Goal: Transaction & Acquisition: Purchase product/service

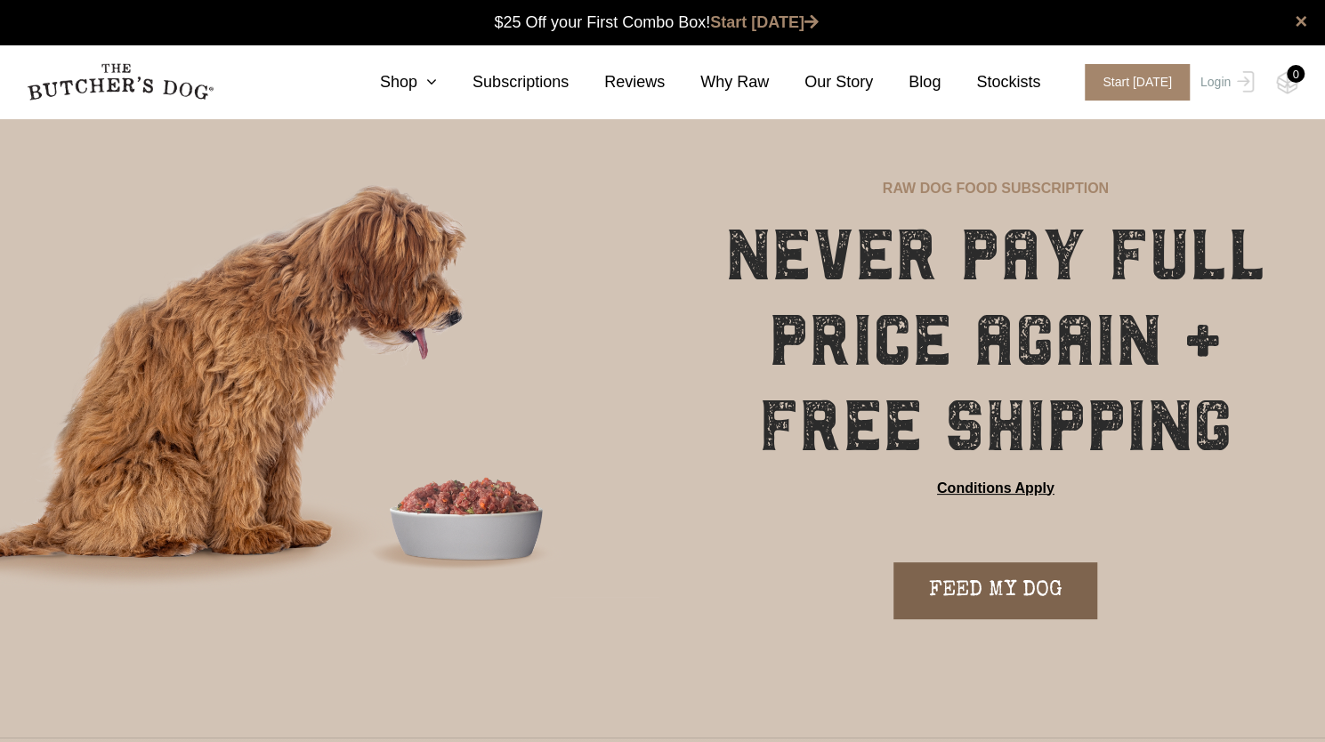
click at [1007, 578] on link "FEED MY DOG" at bounding box center [995, 590] width 204 height 57
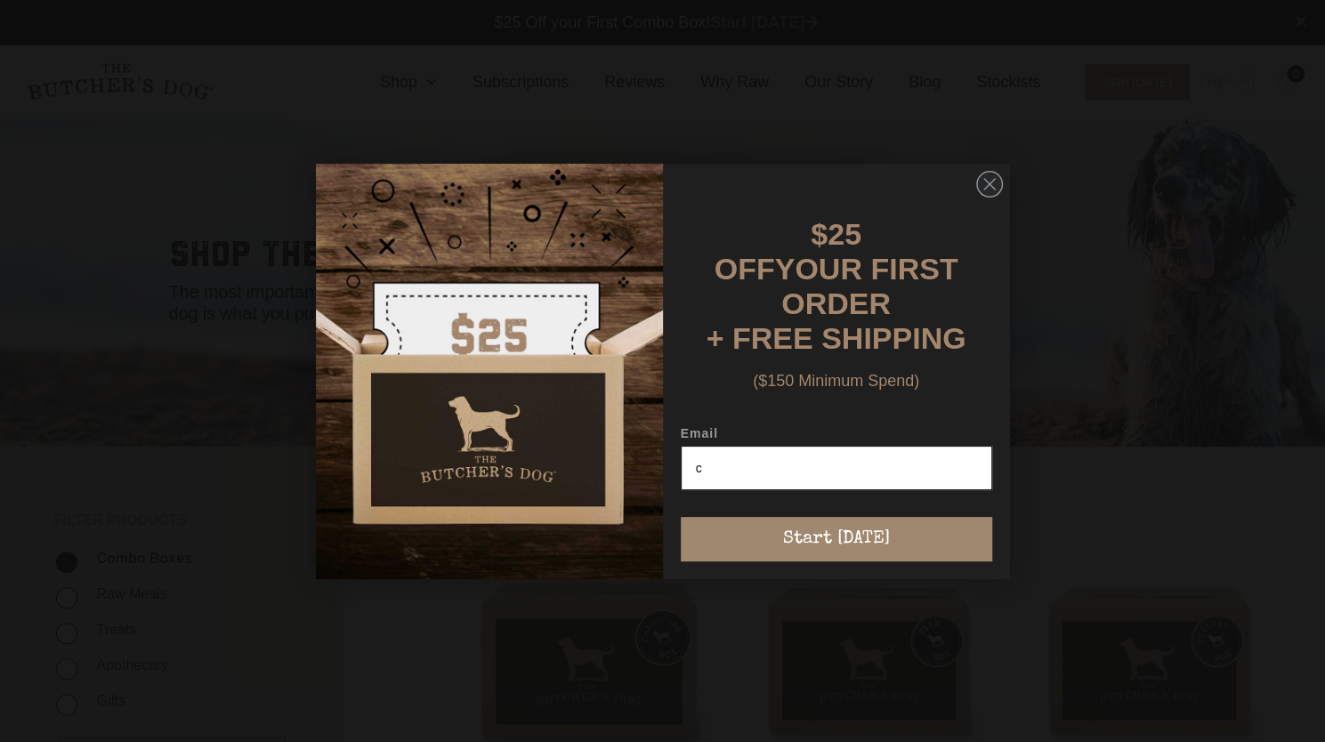
type input "cass_ricey@hotmail.com"
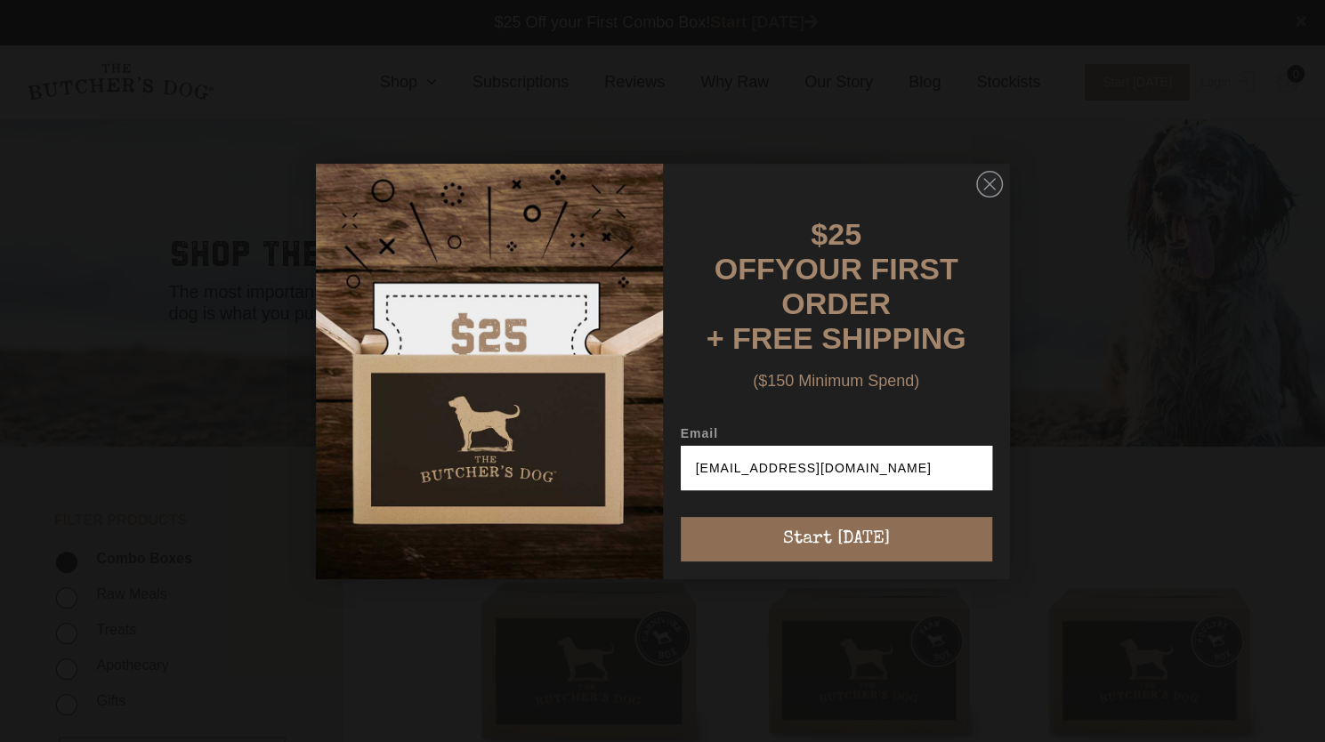
click at [900, 537] on button "Start [DATE]" at bounding box center [836, 539] width 311 height 44
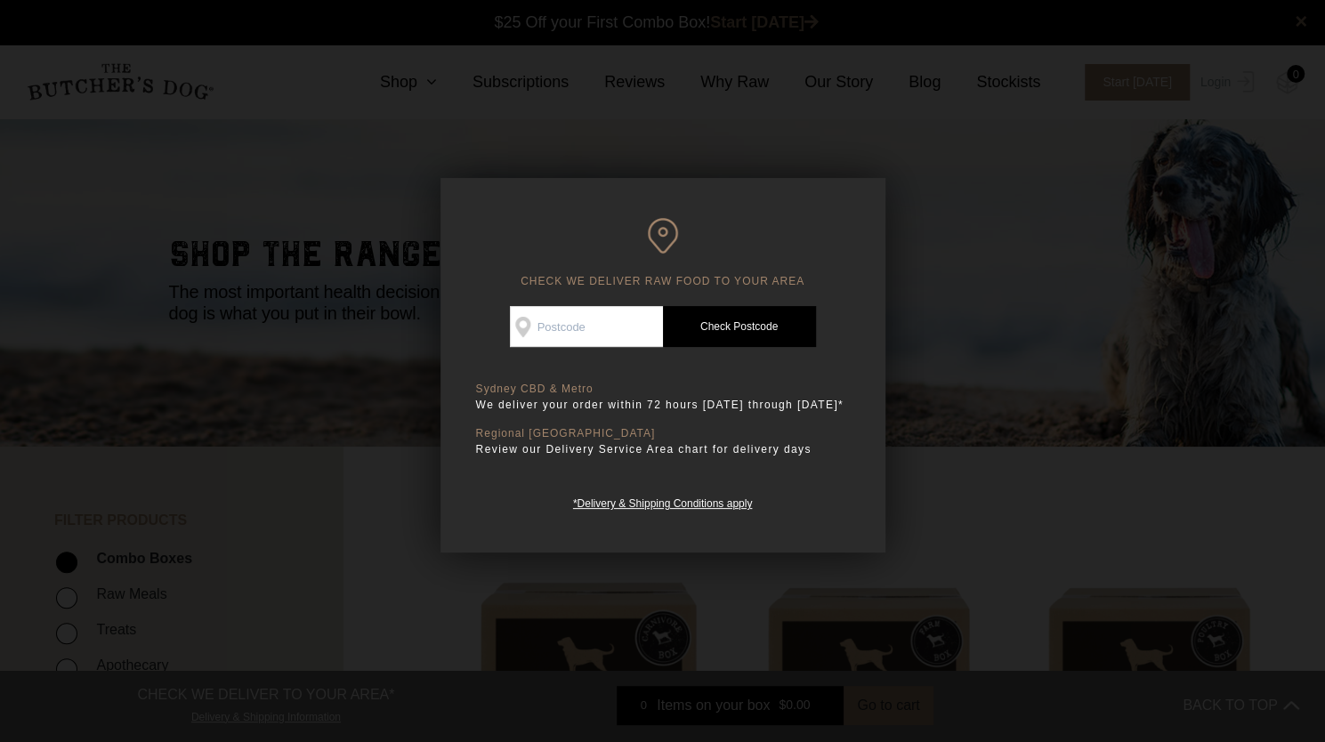
click at [598, 328] on input "Check Availability At" at bounding box center [586, 326] width 153 height 41
type input "2026"
click at [777, 327] on link "Check Postcode" at bounding box center [739, 326] width 153 height 41
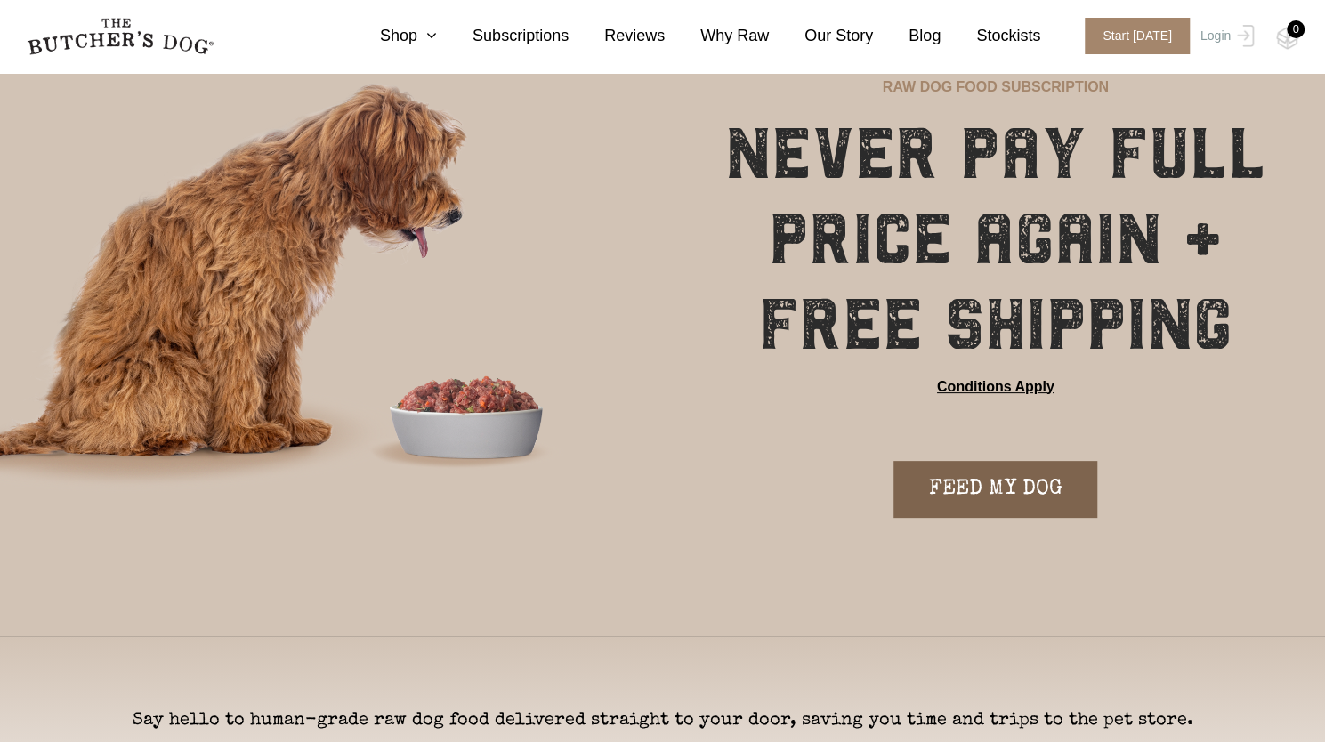
scroll to position [107, 0]
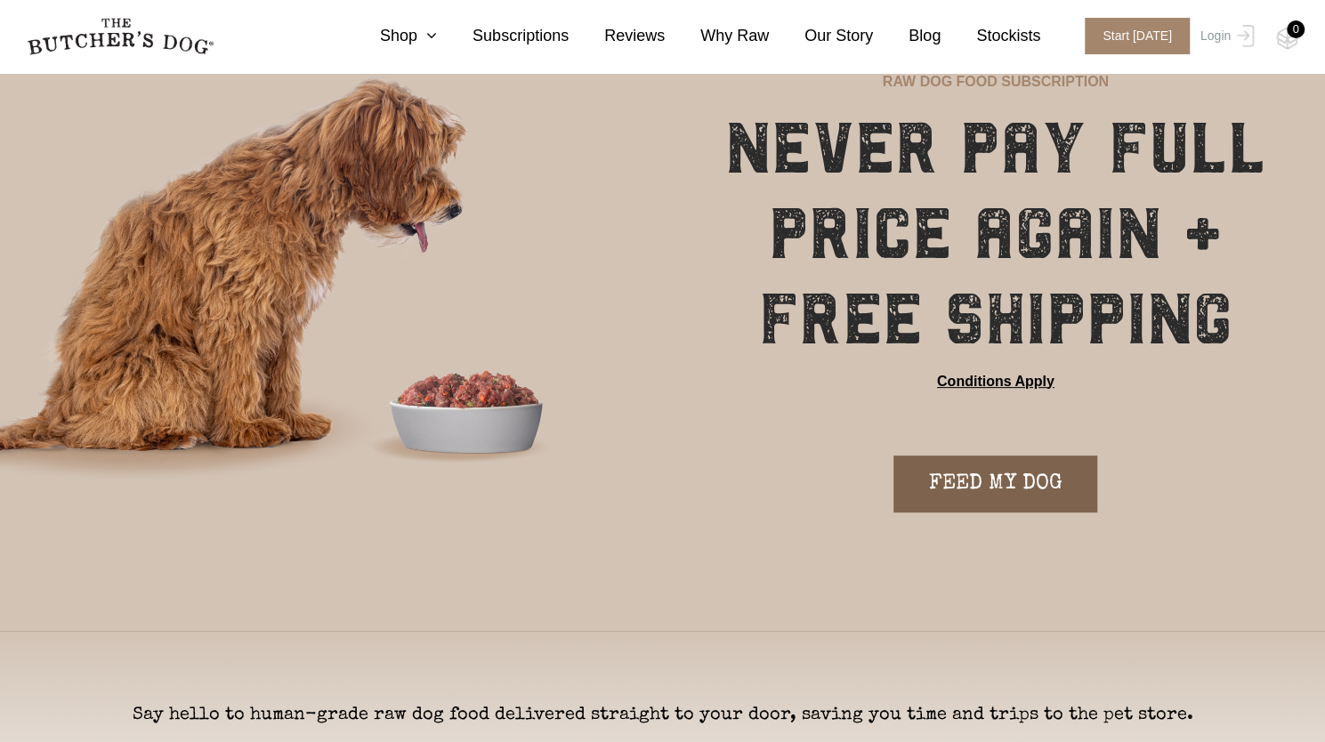
click at [1009, 472] on link "FEED MY DOG" at bounding box center [995, 483] width 204 height 57
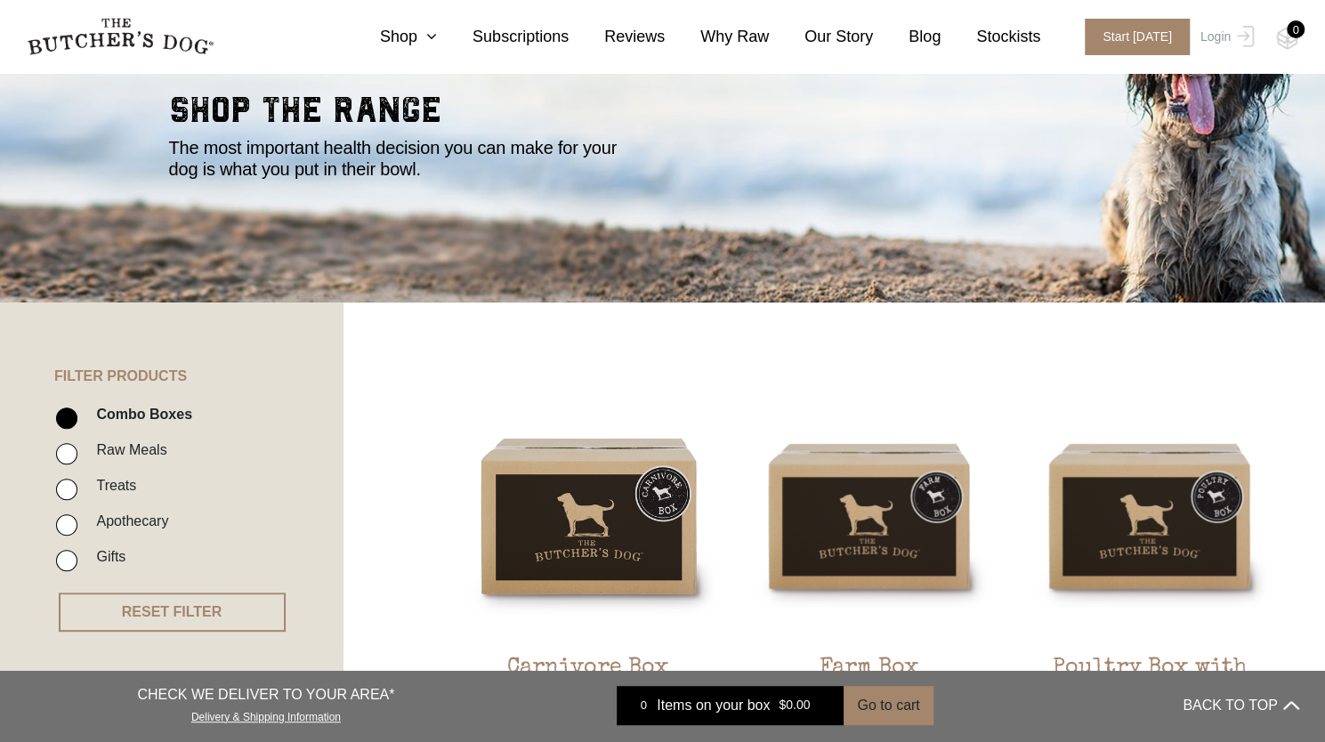
scroll to position [182, 0]
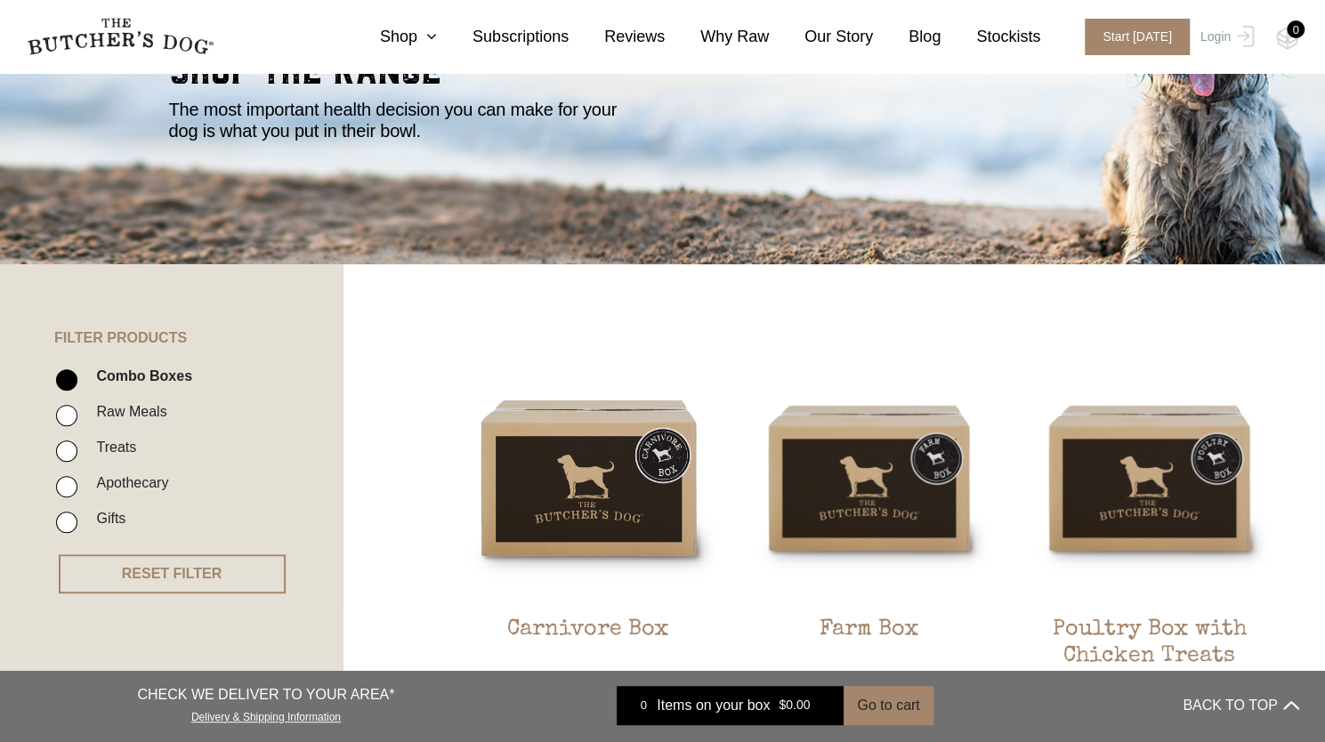
click at [76, 417] on input "Raw Meals" at bounding box center [66, 415] width 21 height 21
checkbox input "true"
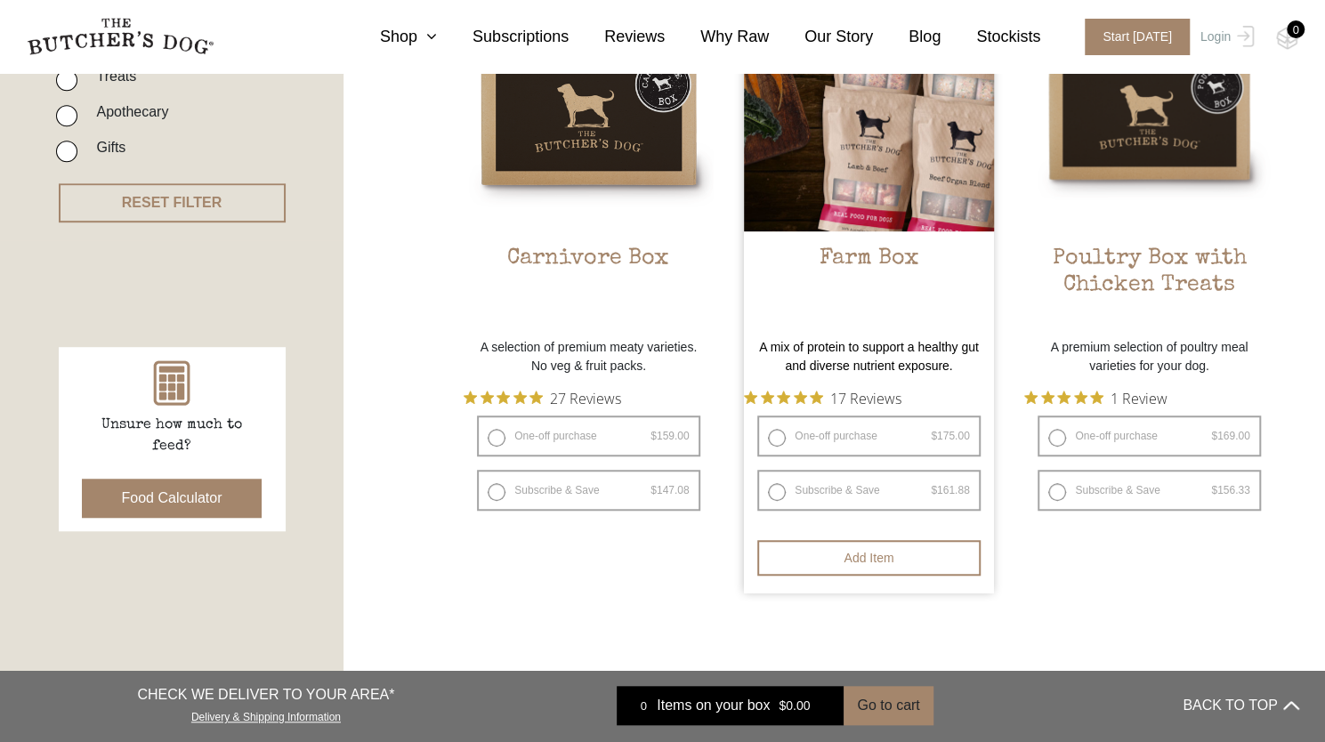
scroll to position [555, 0]
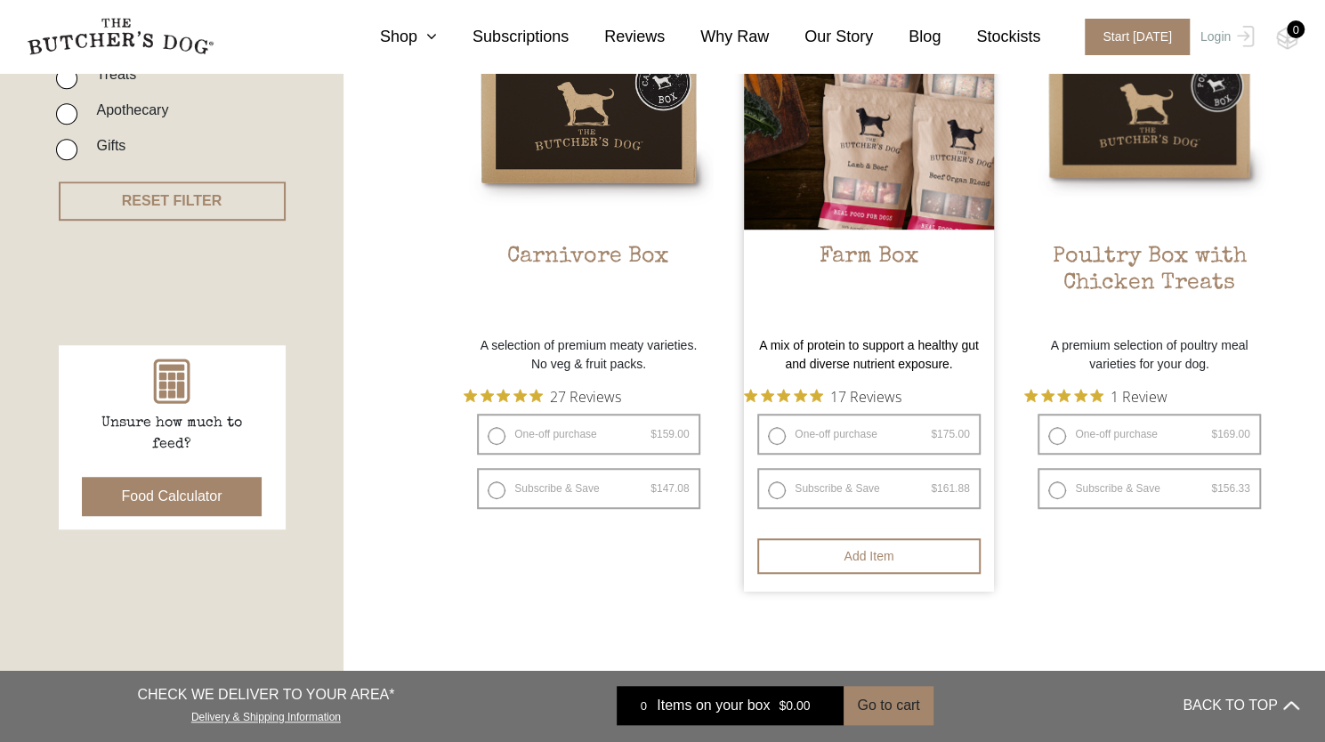
click at [779, 435] on label "One-off purchase $ 175.00 — or subscribe and save 7.5%" at bounding box center [868, 434] width 222 height 41
radio input "true"
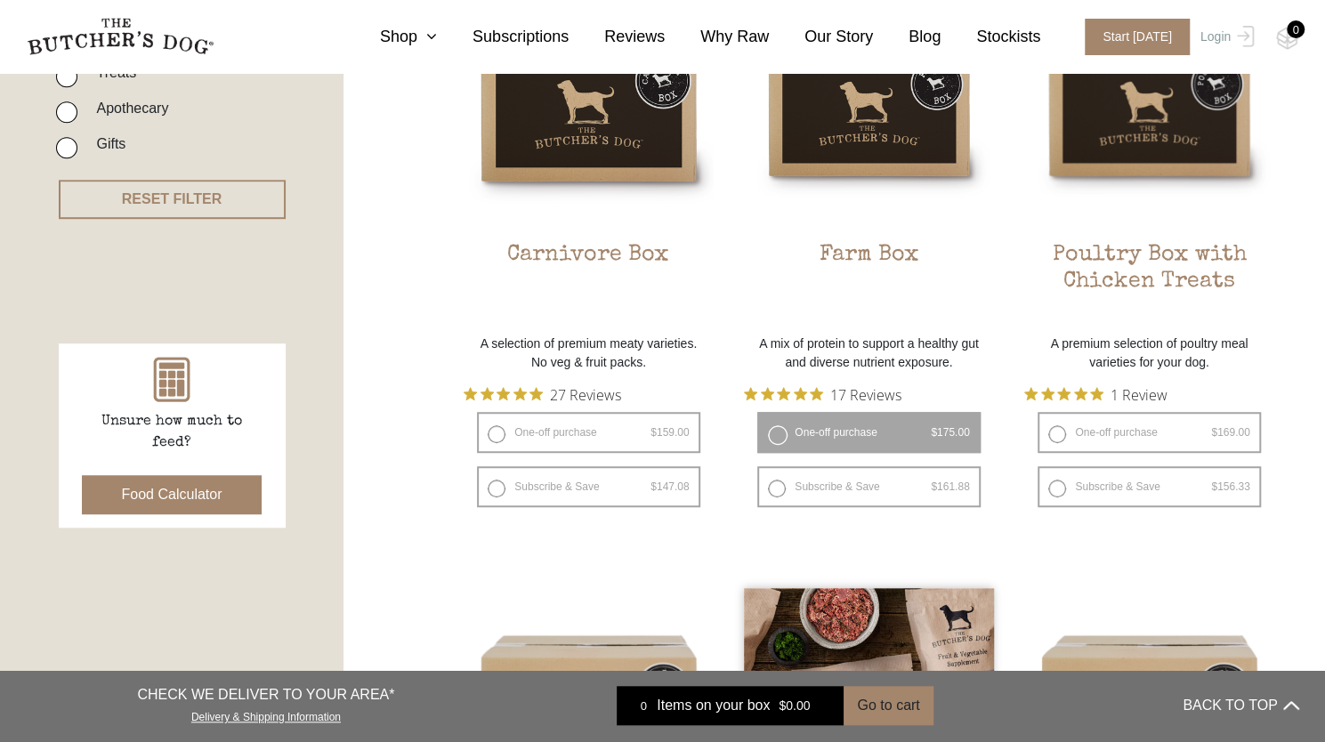
scroll to position [567, 0]
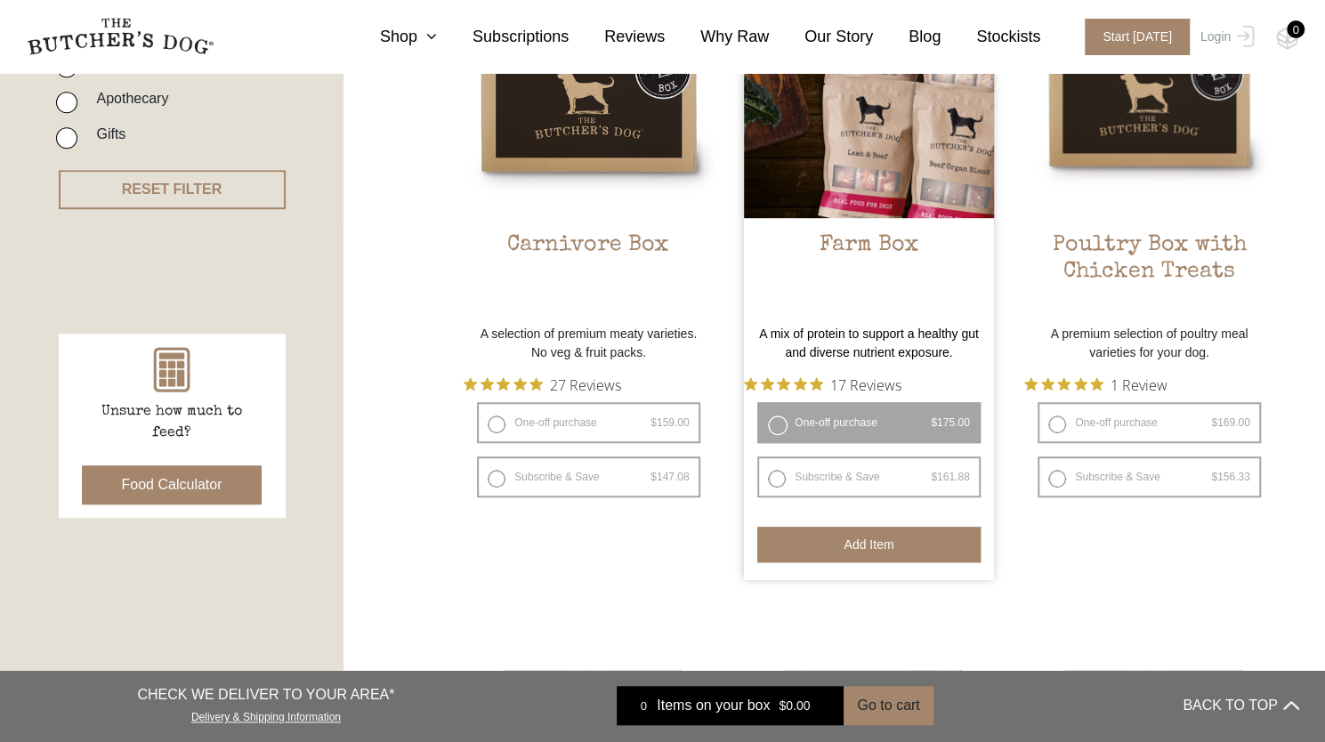
click at [799, 535] on button "Add item" at bounding box center [868, 545] width 222 height 36
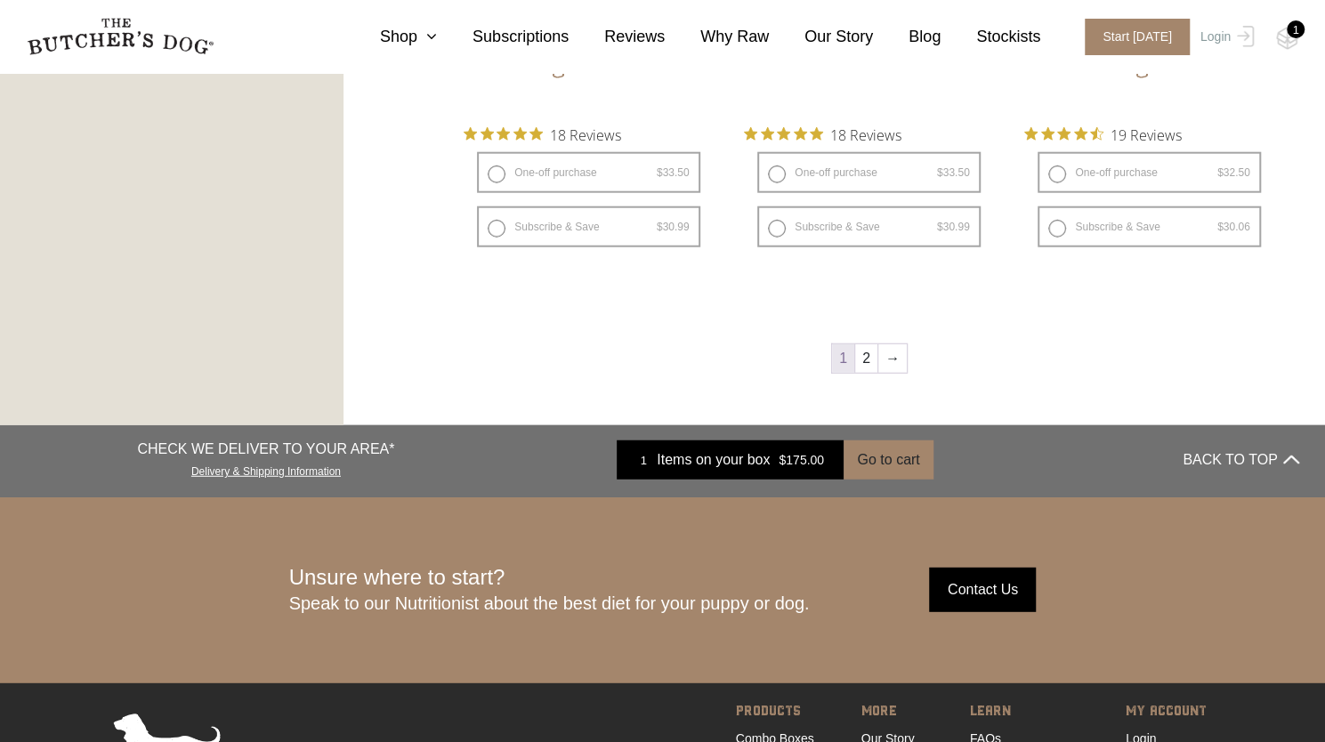
scroll to position [2599, 0]
click at [881, 467] on button "Go to cart" at bounding box center [887, 459] width 89 height 39
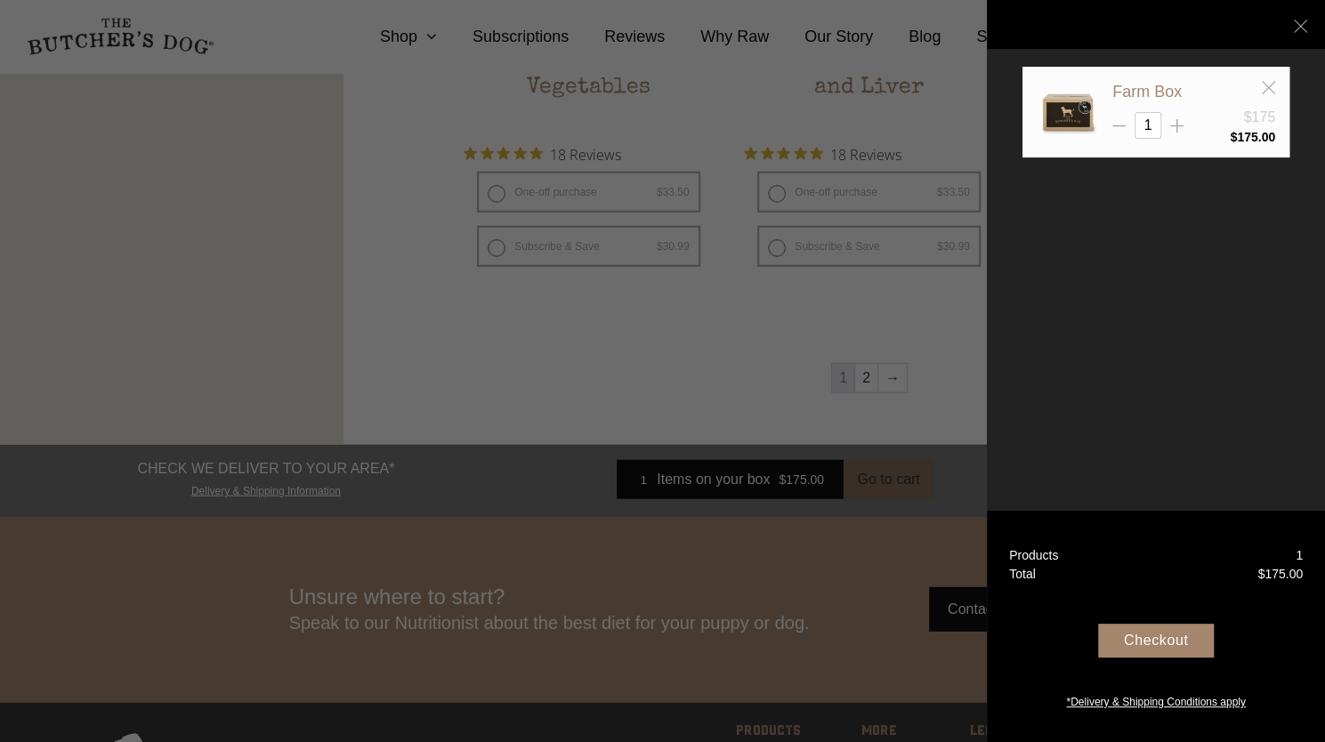
scroll to position [2579, 0]
click at [1121, 632] on div "Checkout" at bounding box center [1156, 641] width 116 height 34
